Goal: Find specific page/section

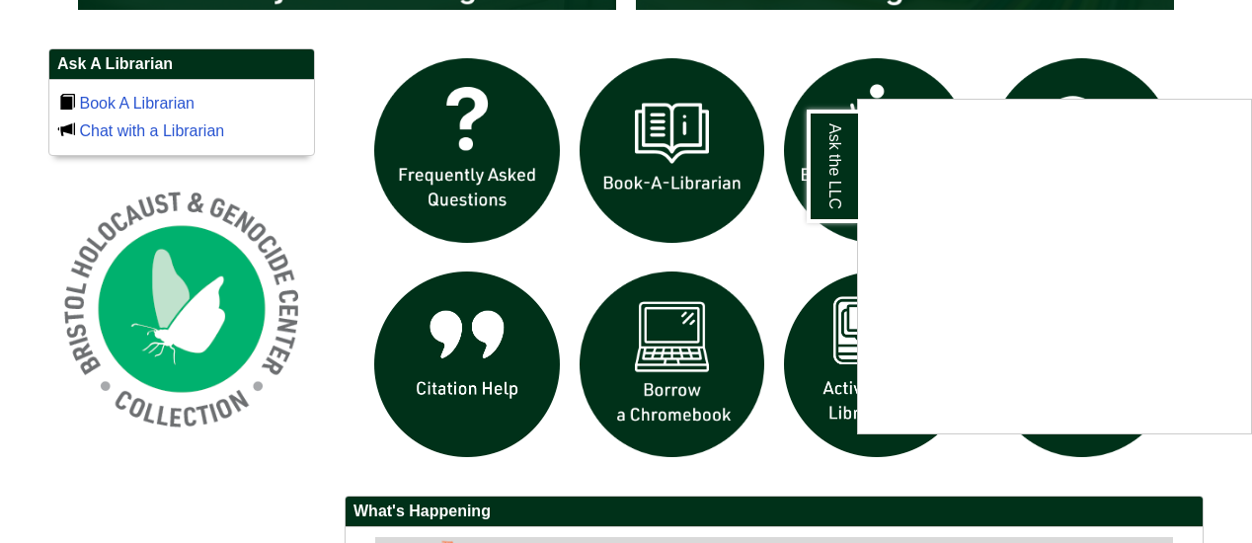
scroll to position [1580, 0]
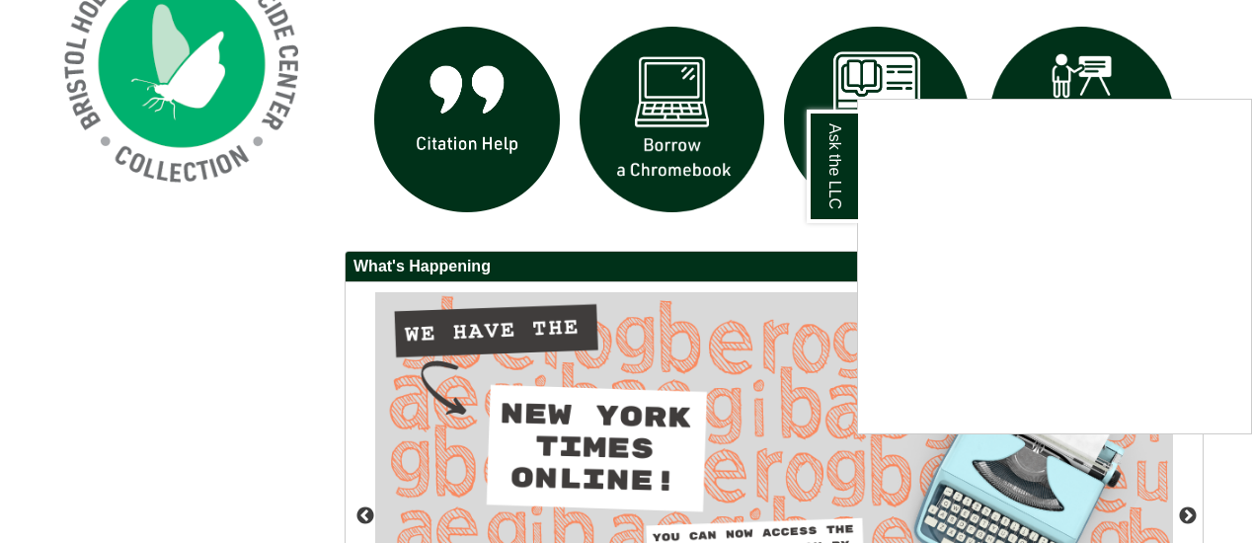
click at [735, 206] on div "Ask the LLC" at bounding box center [626, 271] width 1252 height 543
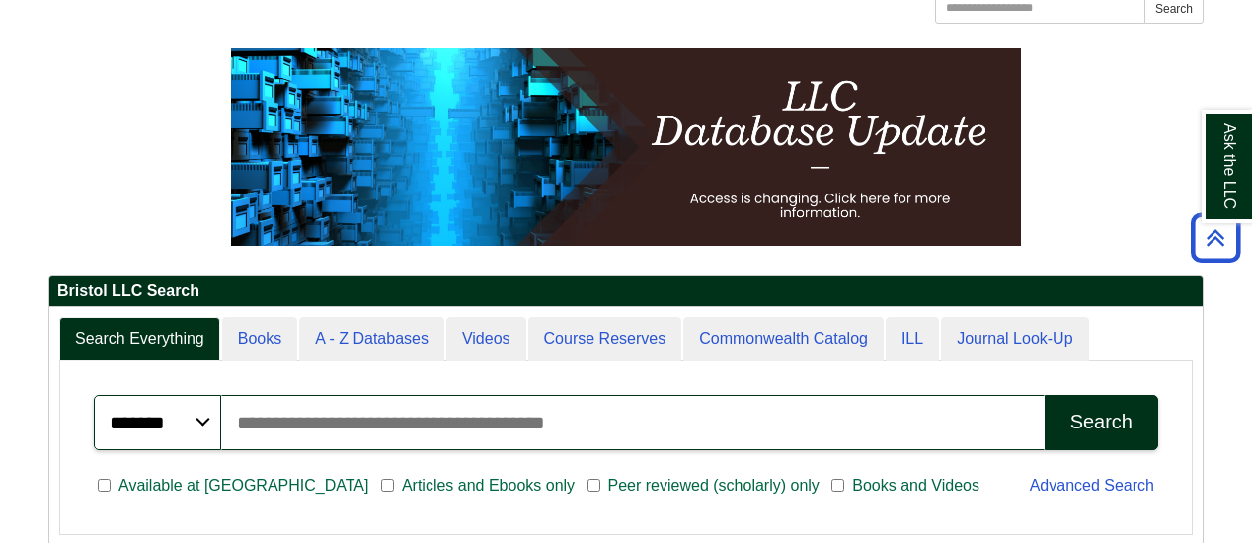
scroll to position [32, 0]
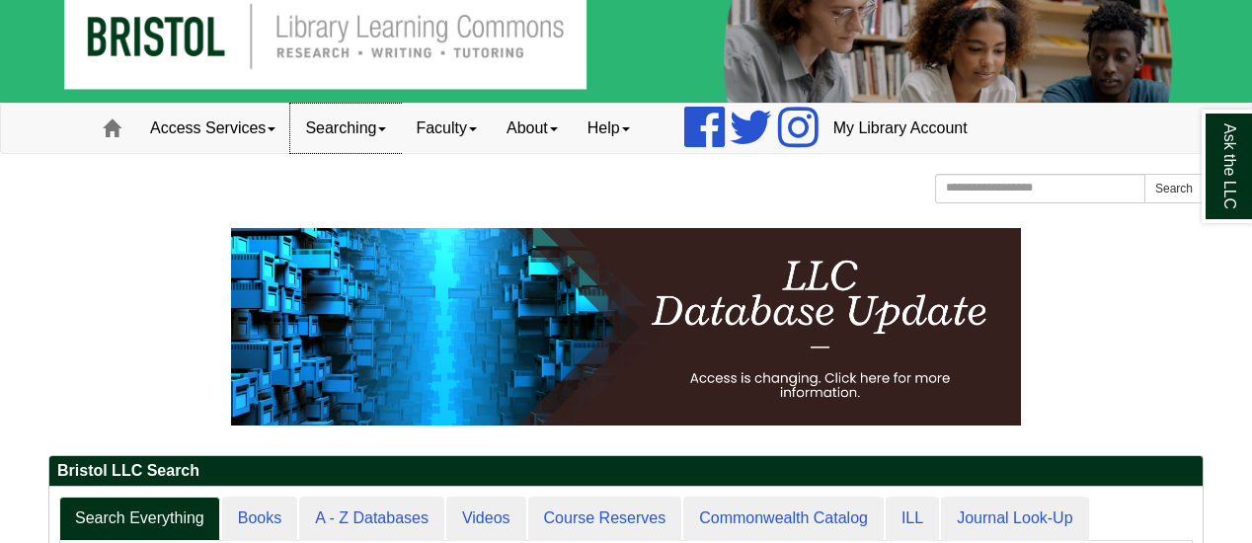
click at [386, 127] on span at bounding box center [382, 129] width 8 height 4
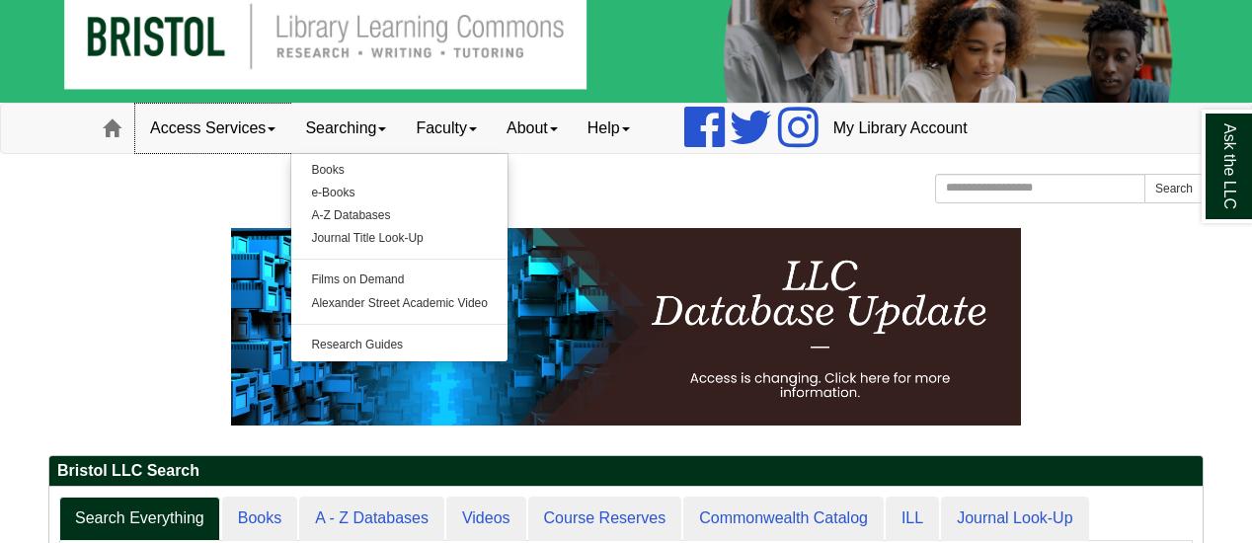
click at [279, 125] on link "Access Services" at bounding box center [212, 128] width 155 height 49
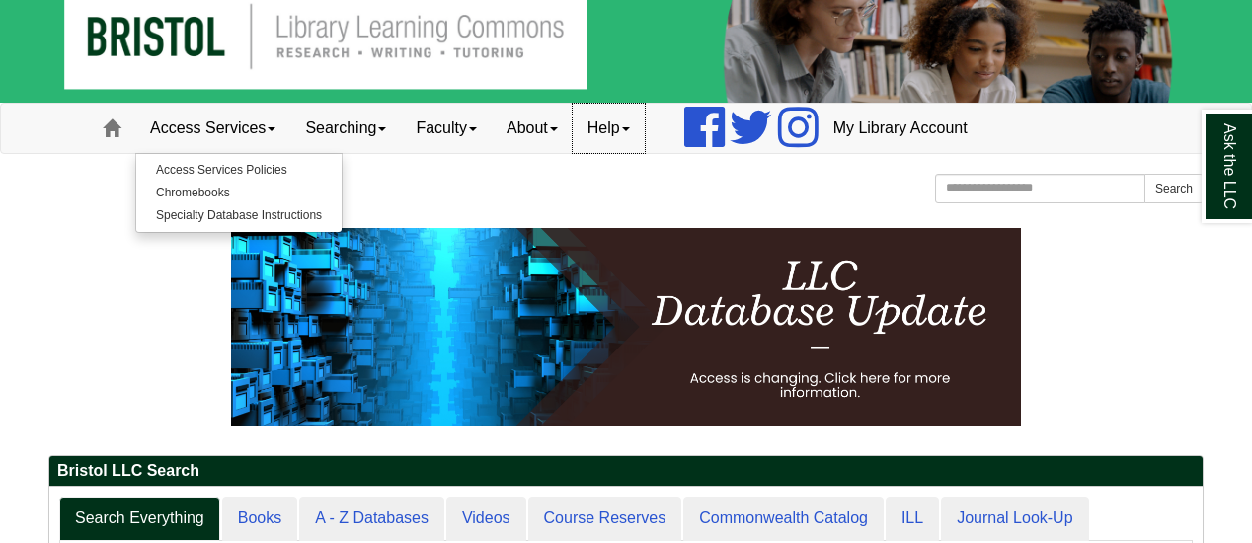
click at [645, 124] on link "Help" at bounding box center [609, 128] width 72 height 49
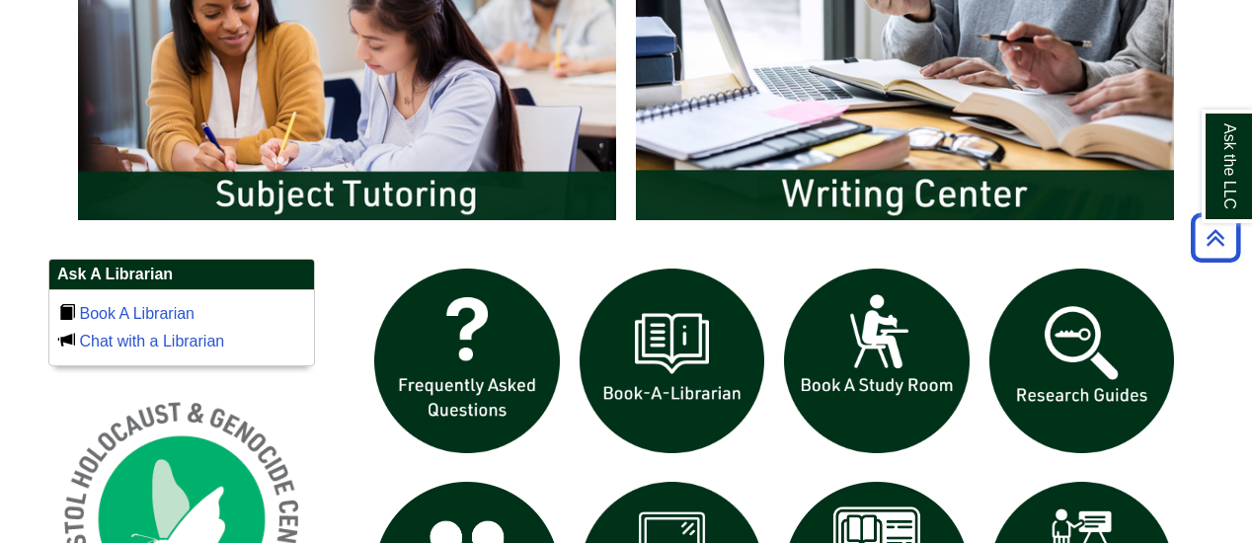
scroll to position [1019, 0]
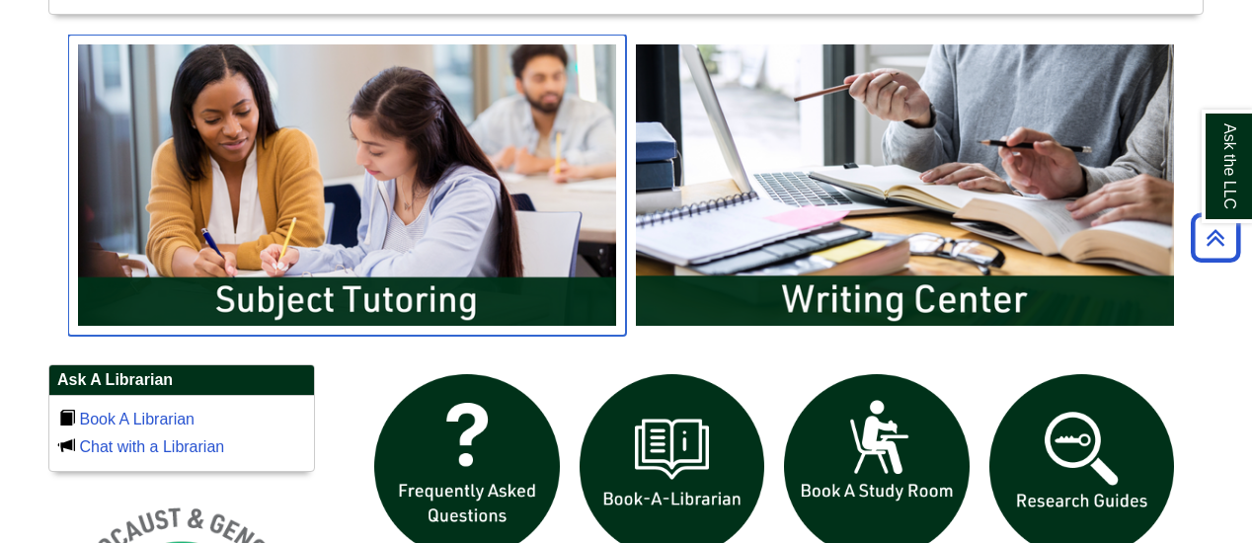
click at [281, 296] on img "slideshow" at bounding box center [347, 185] width 558 height 300
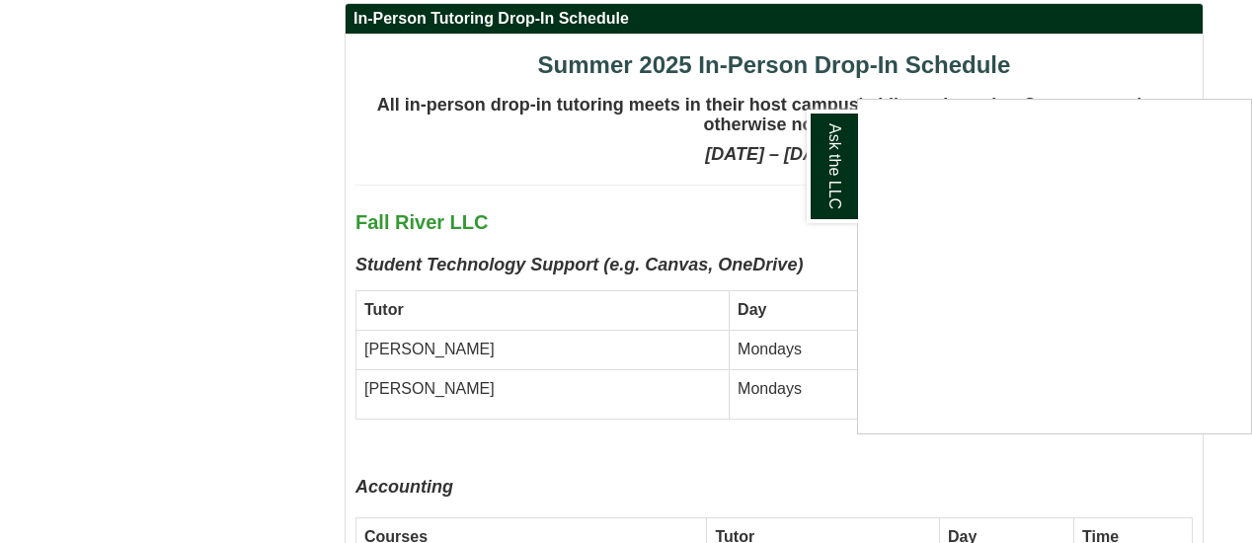
scroll to position [4445, 0]
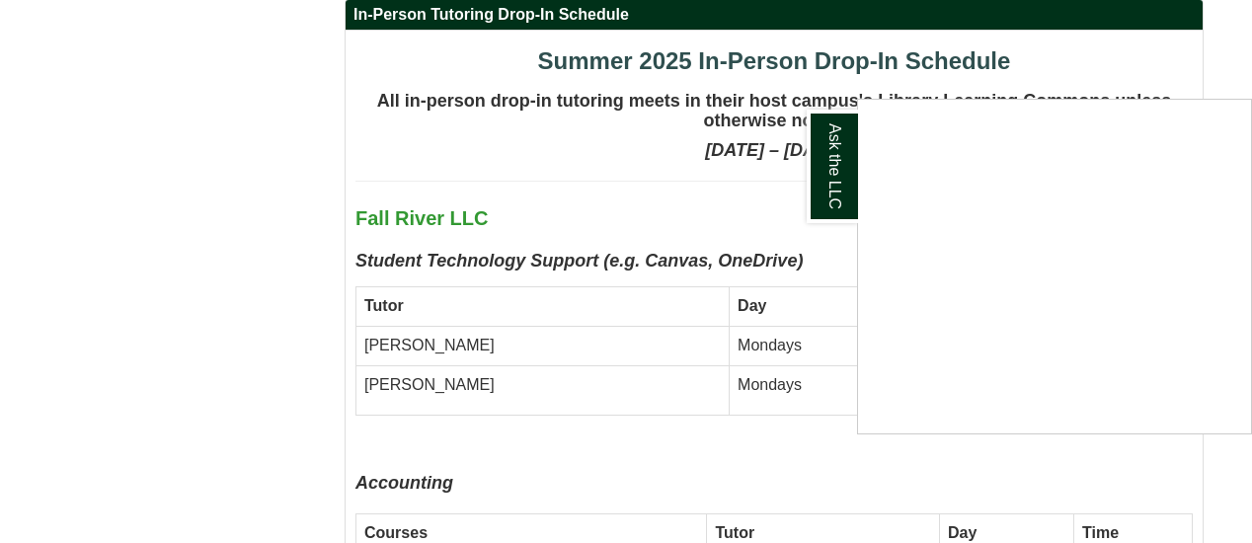
click at [1239, 50] on div "Ask the LLC" at bounding box center [626, 271] width 1252 height 543
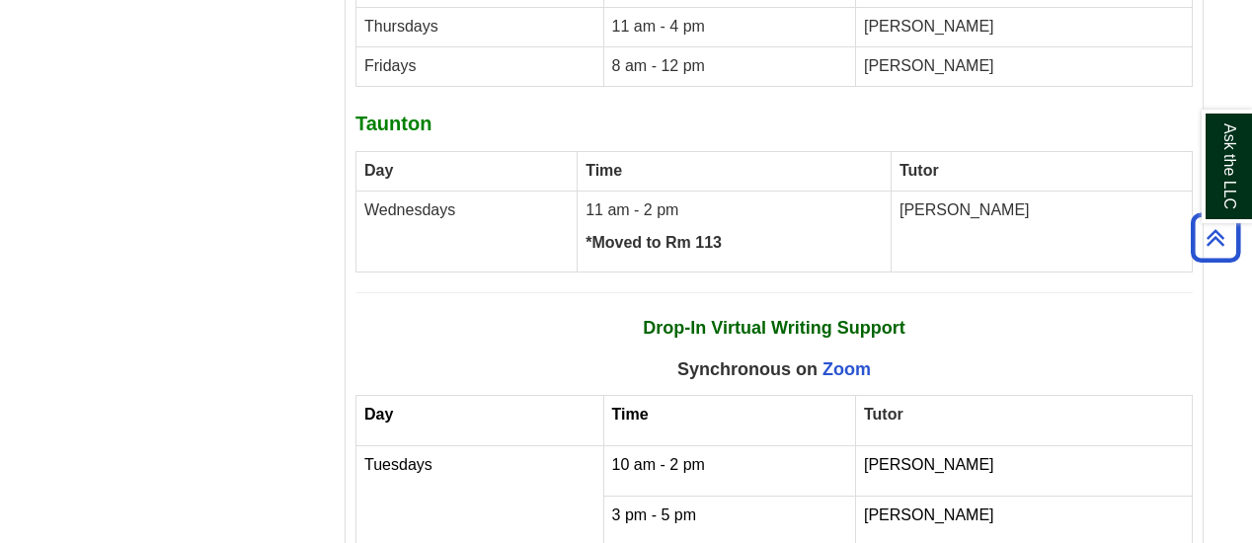
scroll to position [7605, 0]
